Goal: Transaction & Acquisition: Obtain resource

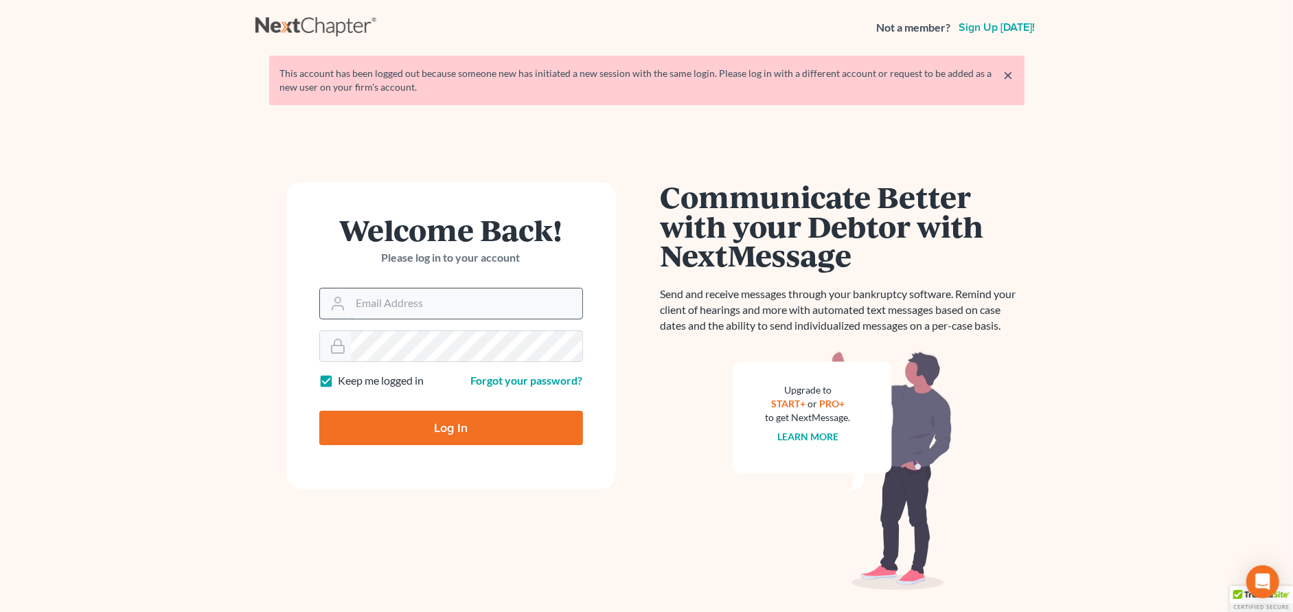
click at [533, 306] on input "Email Address" at bounding box center [466, 303] width 231 height 30
click at [505, 302] on input "Email Address" at bounding box center [466, 303] width 231 height 30
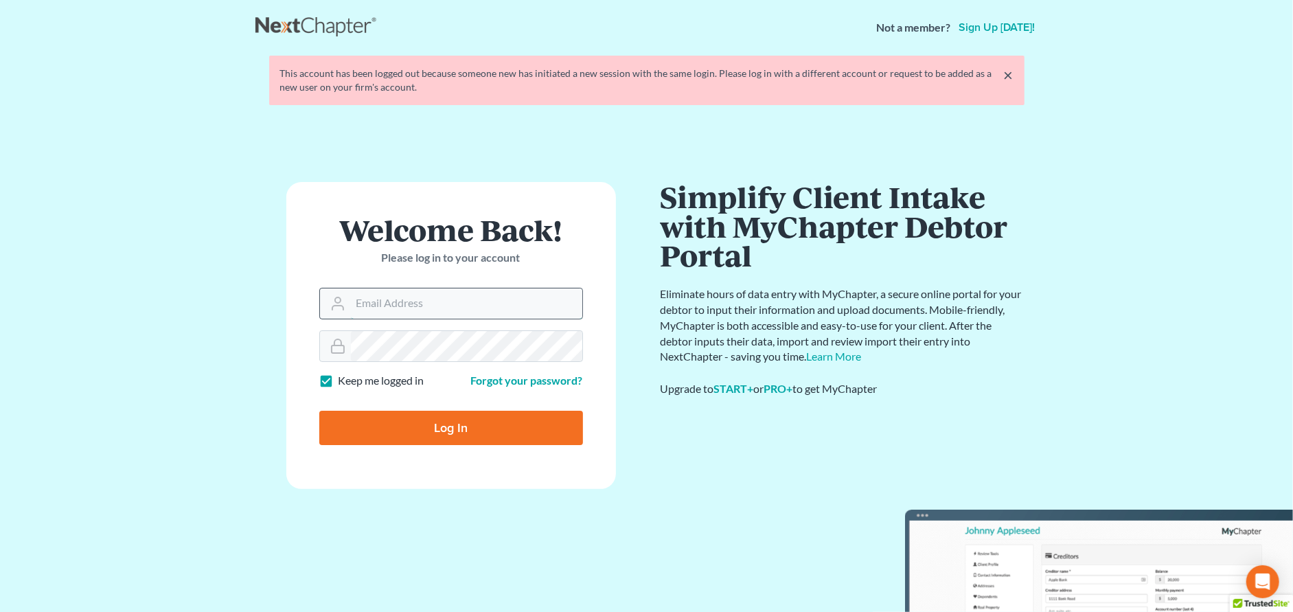
type input "[EMAIL_ADDRESS][DOMAIN_NAME]"
click at [484, 424] on input "Log In" at bounding box center [451, 428] width 264 height 34
type input "Thinking..."
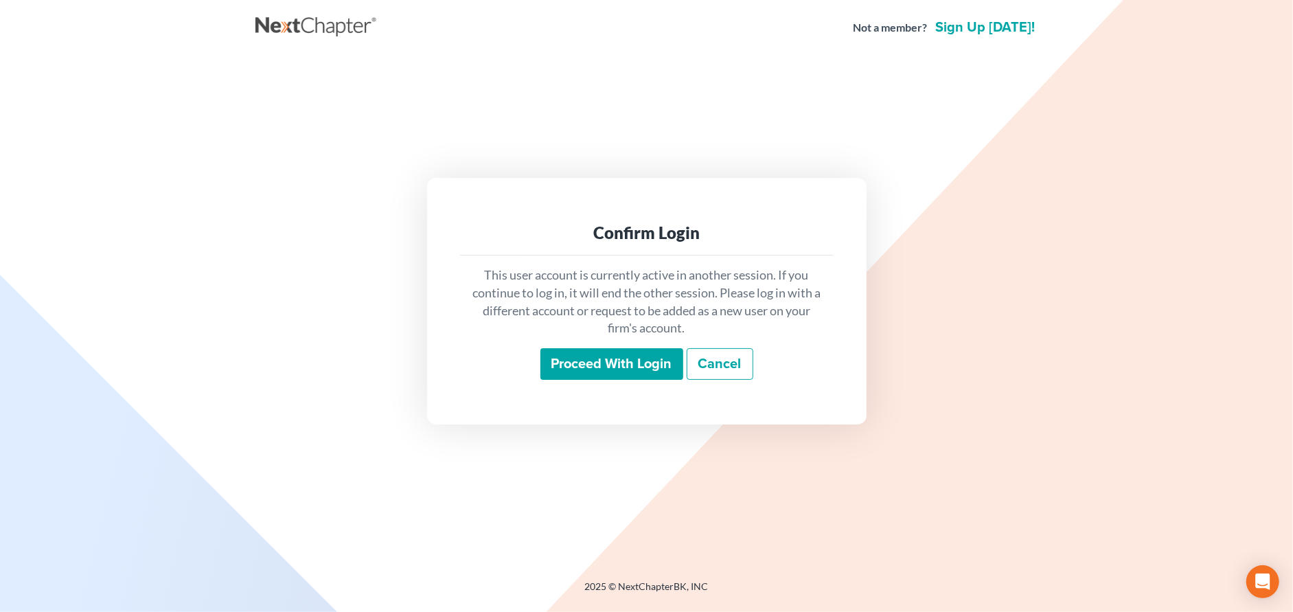
click at [589, 361] on input "Proceed with login" at bounding box center [611, 364] width 143 height 32
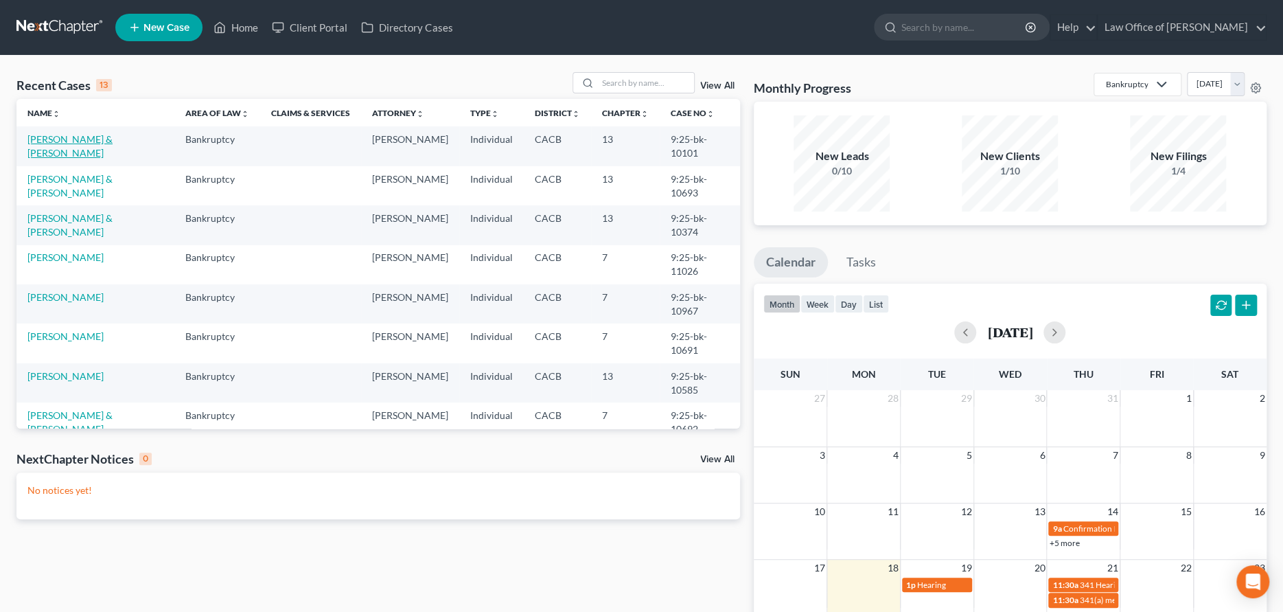
click at [93, 142] on link "Martinez, Carlos & Sonia" at bounding box center [69, 145] width 85 height 25
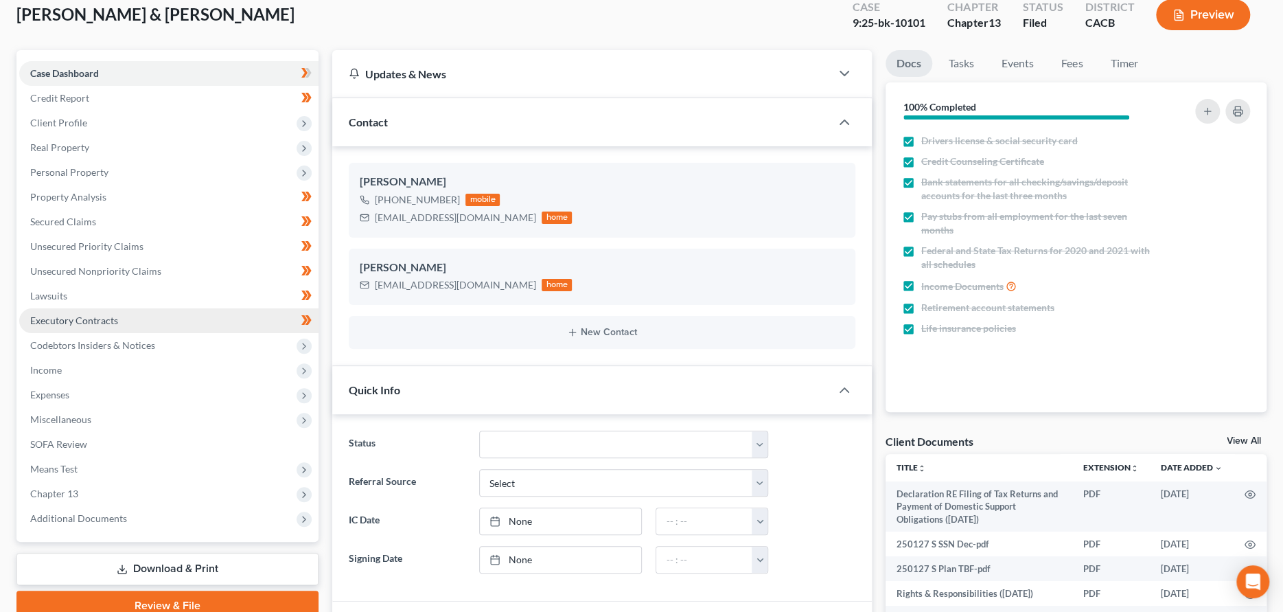
scroll to position [343, 0]
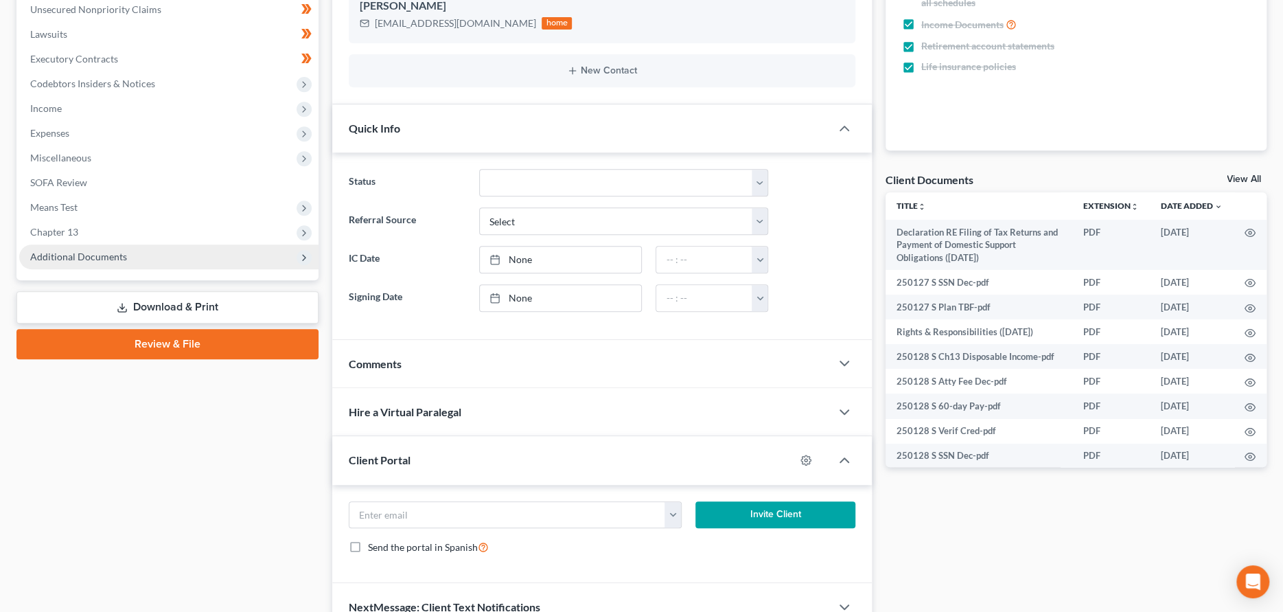
click at [117, 253] on span "Additional Documents" at bounding box center [78, 257] width 97 height 12
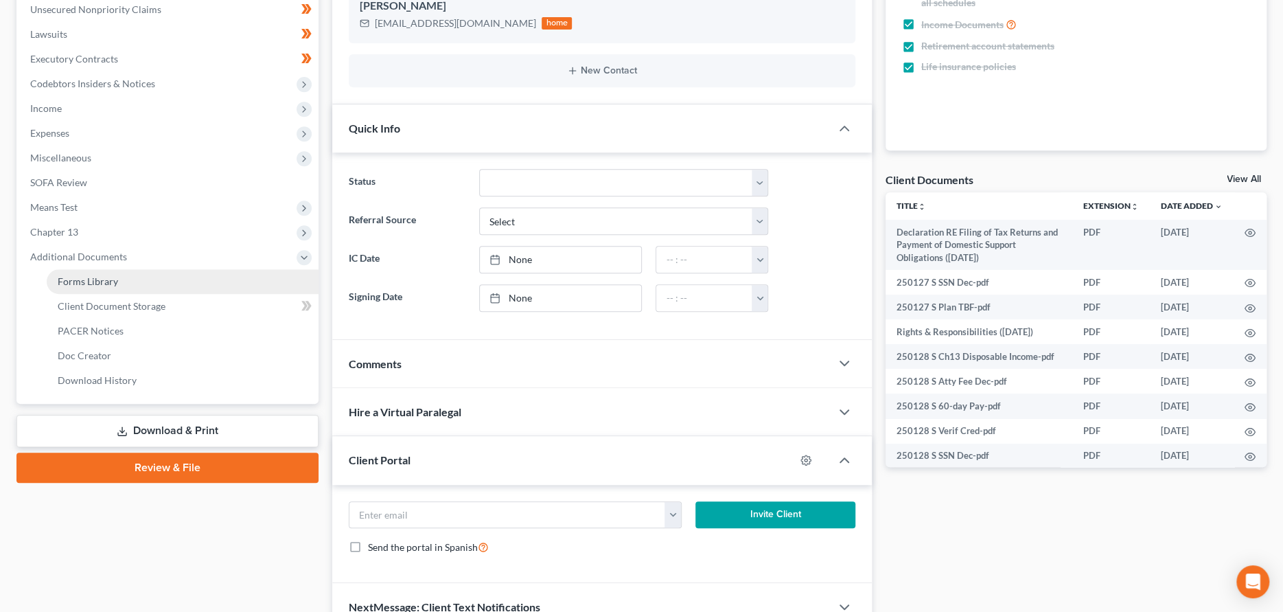
click at [114, 277] on span "Forms Library" at bounding box center [88, 281] width 60 height 12
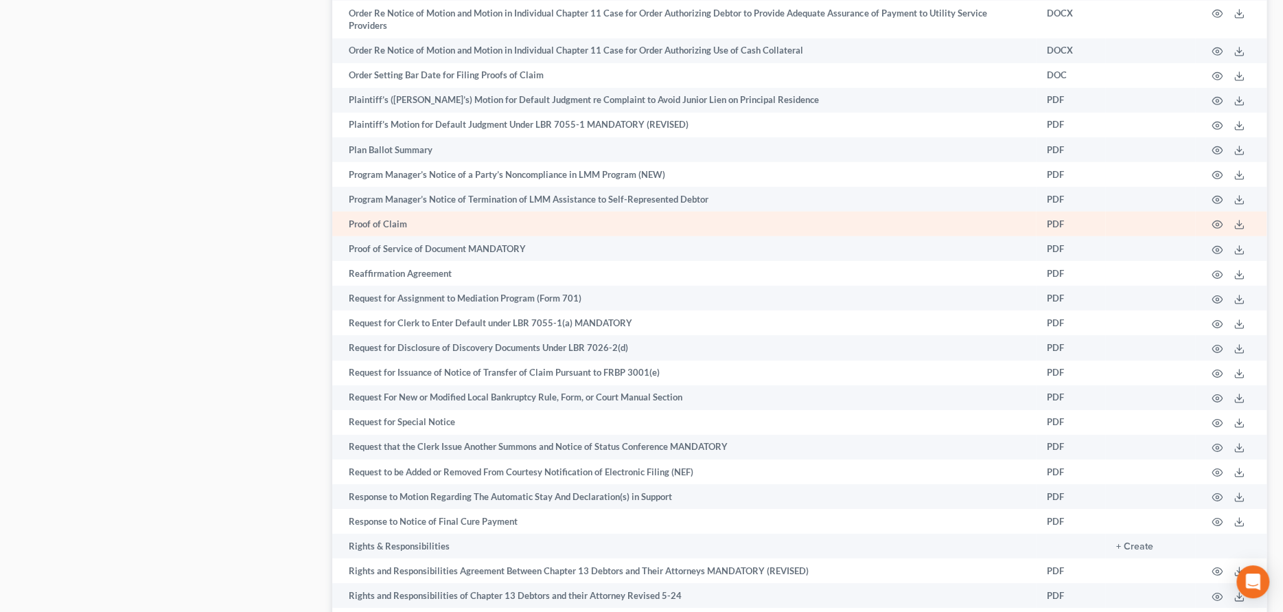
scroll to position [6179, 0]
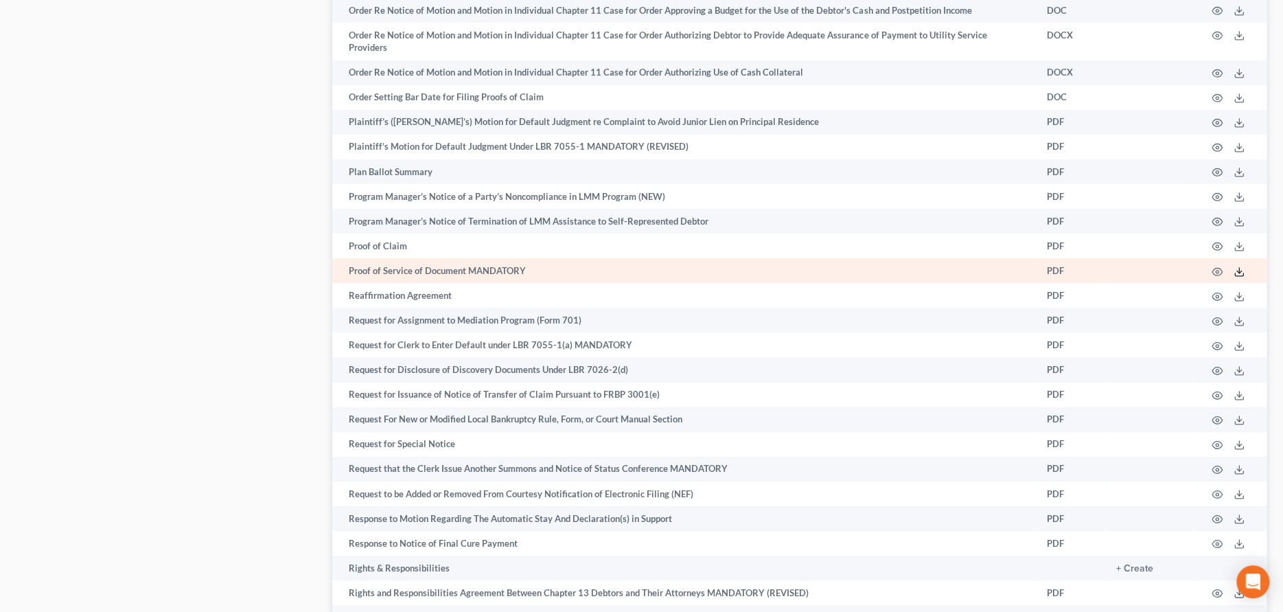
click at [1234, 266] on icon at bounding box center [1239, 271] width 11 height 11
